Goal: Information Seeking & Learning: Learn about a topic

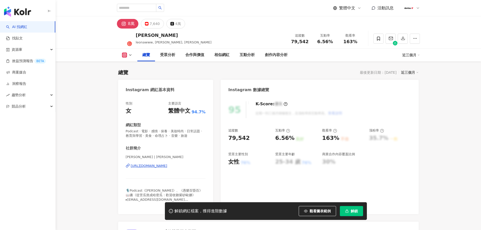
scroll to position [31, 0]
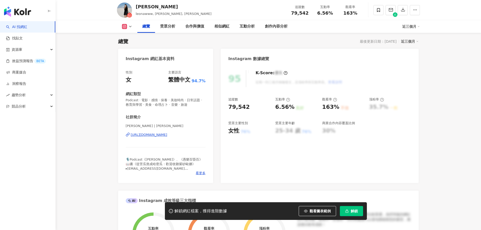
click at [348, 210] on icon "button" at bounding box center [347, 211] width 4 height 4
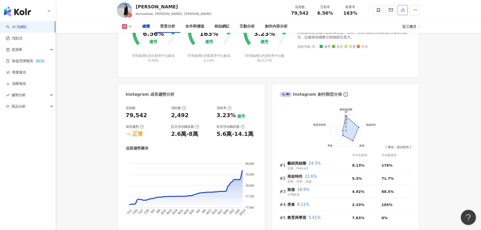
scroll to position [31, 0]
